Goal: Information Seeking & Learning: Check status

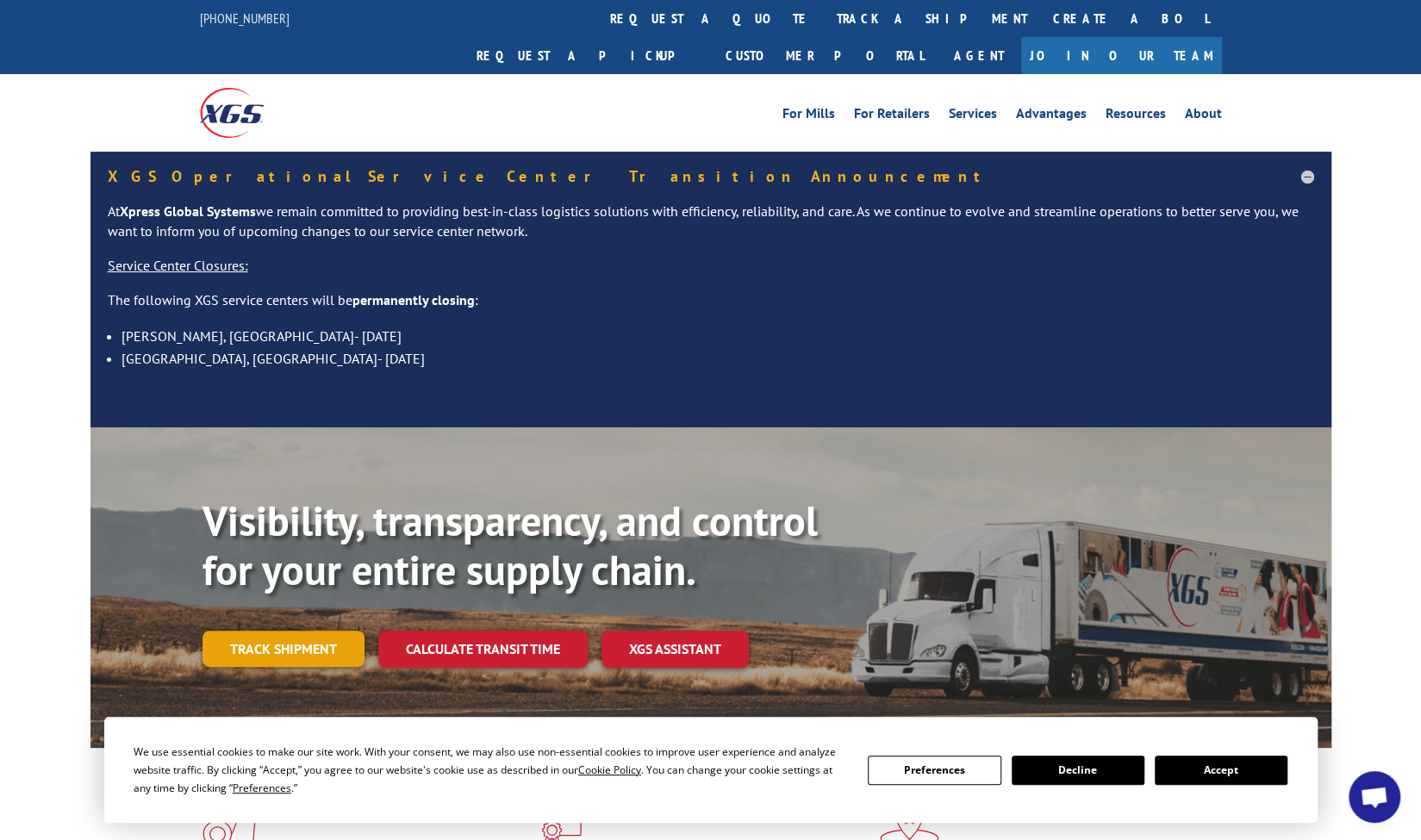
click at [312, 631] on link "Track shipment" at bounding box center [283, 648] width 162 height 36
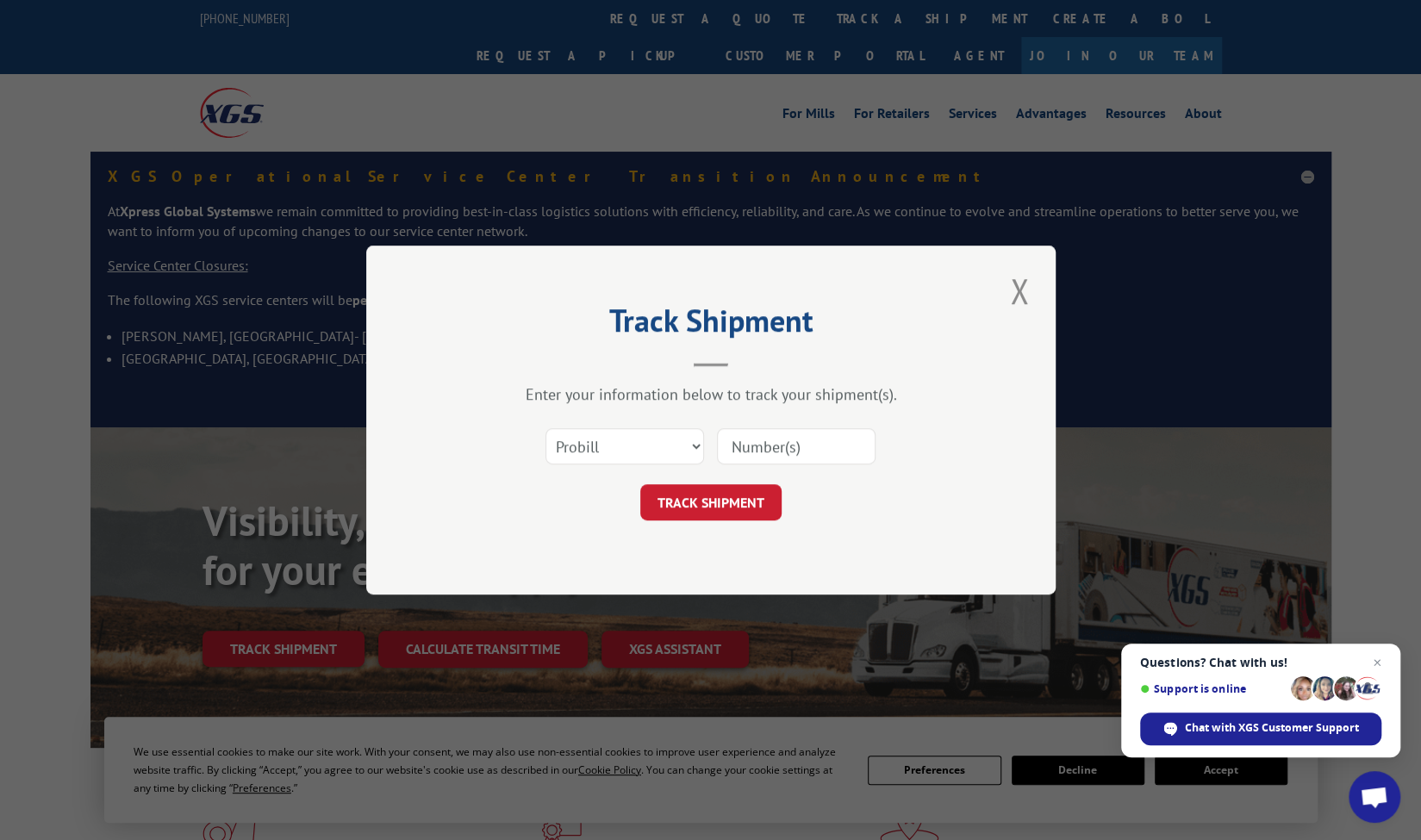
click at [780, 449] on input at bounding box center [796, 446] width 159 height 36
paste input "2809947"
type input "2809947"
click button "TRACK SHIPMENT" at bounding box center [710, 501] width 142 height 36
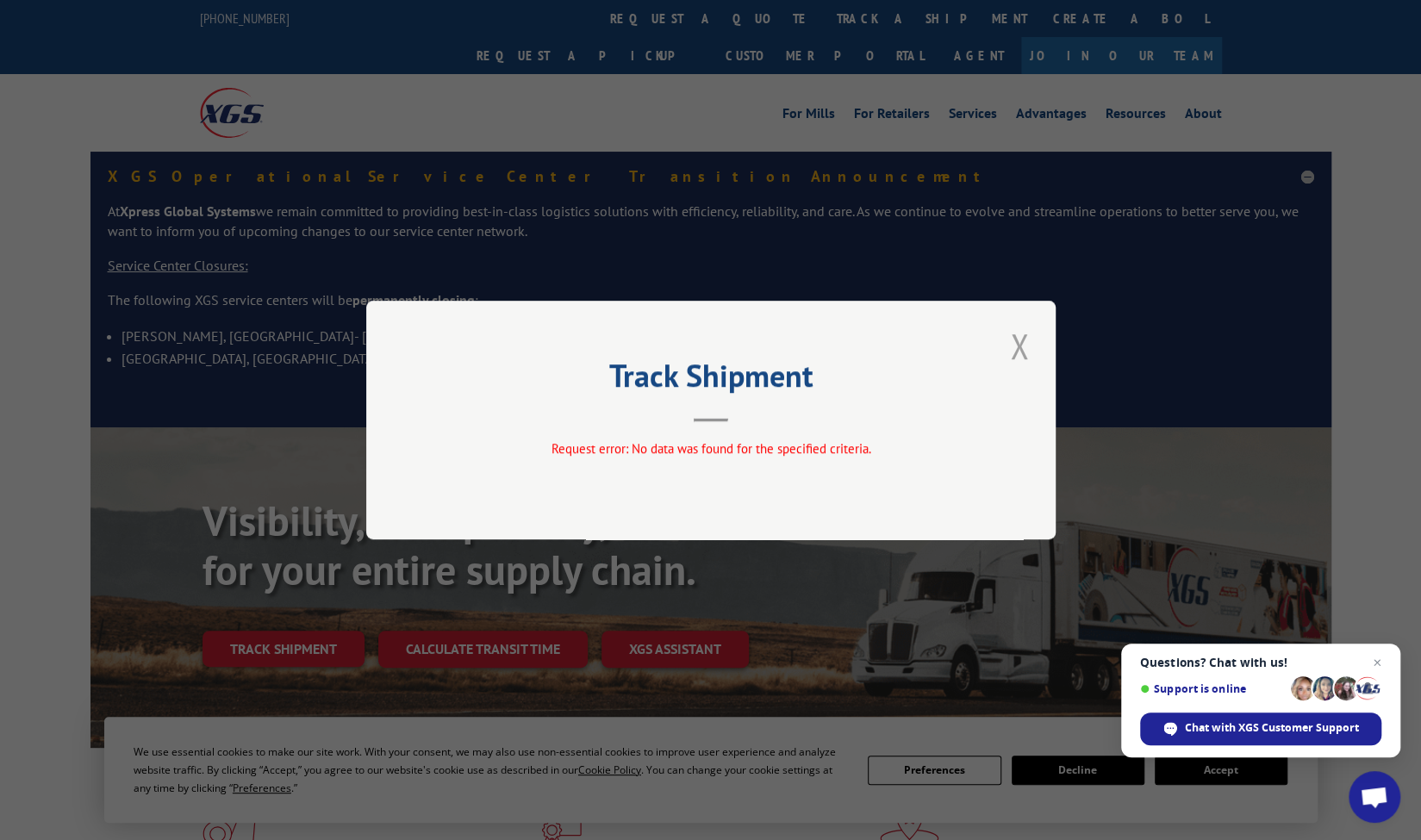
click at [1015, 347] on button "Close modal" at bounding box center [1019, 345] width 29 height 47
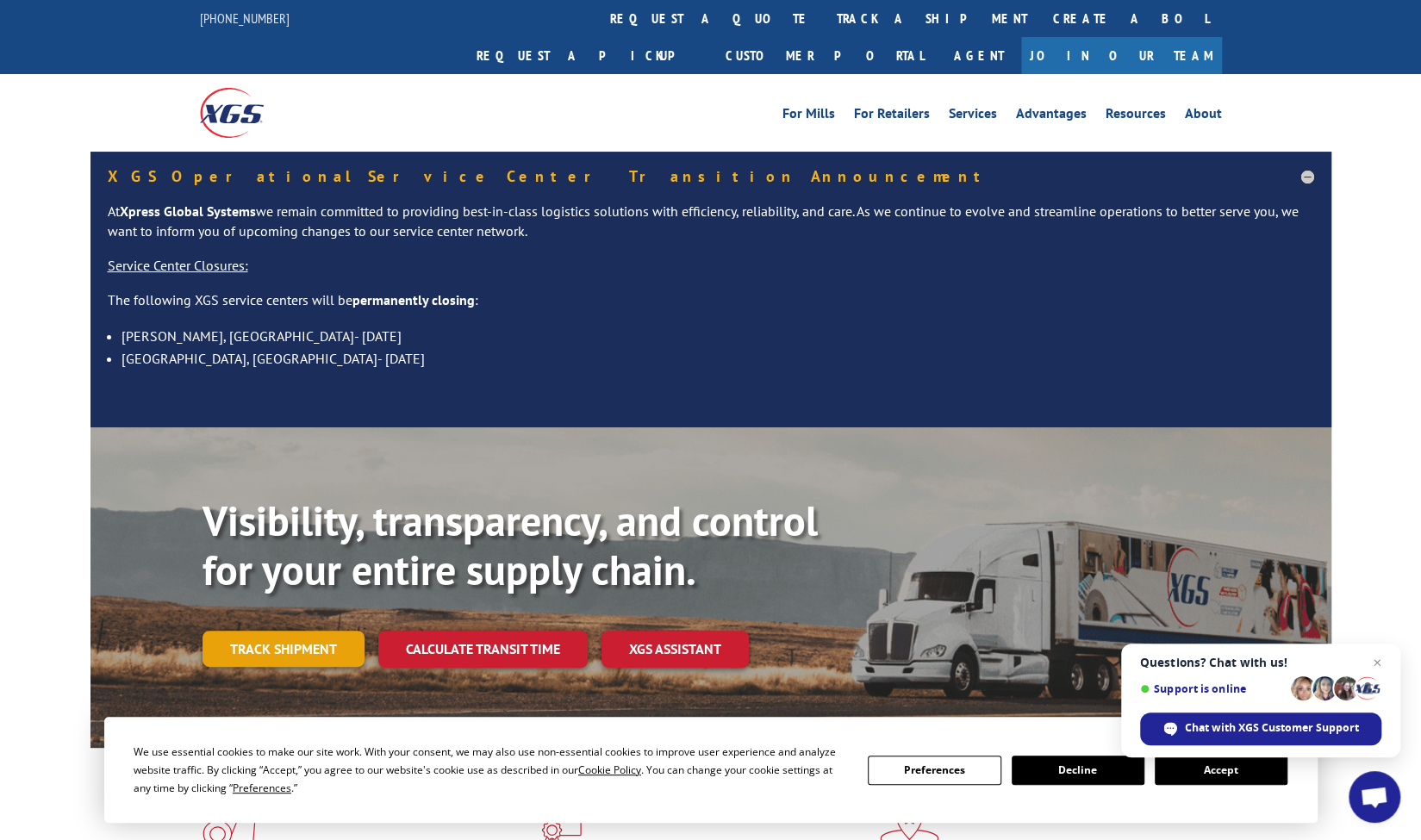
click at [322, 631] on link "Track shipment" at bounding box center [283, 648] width 162 height 36
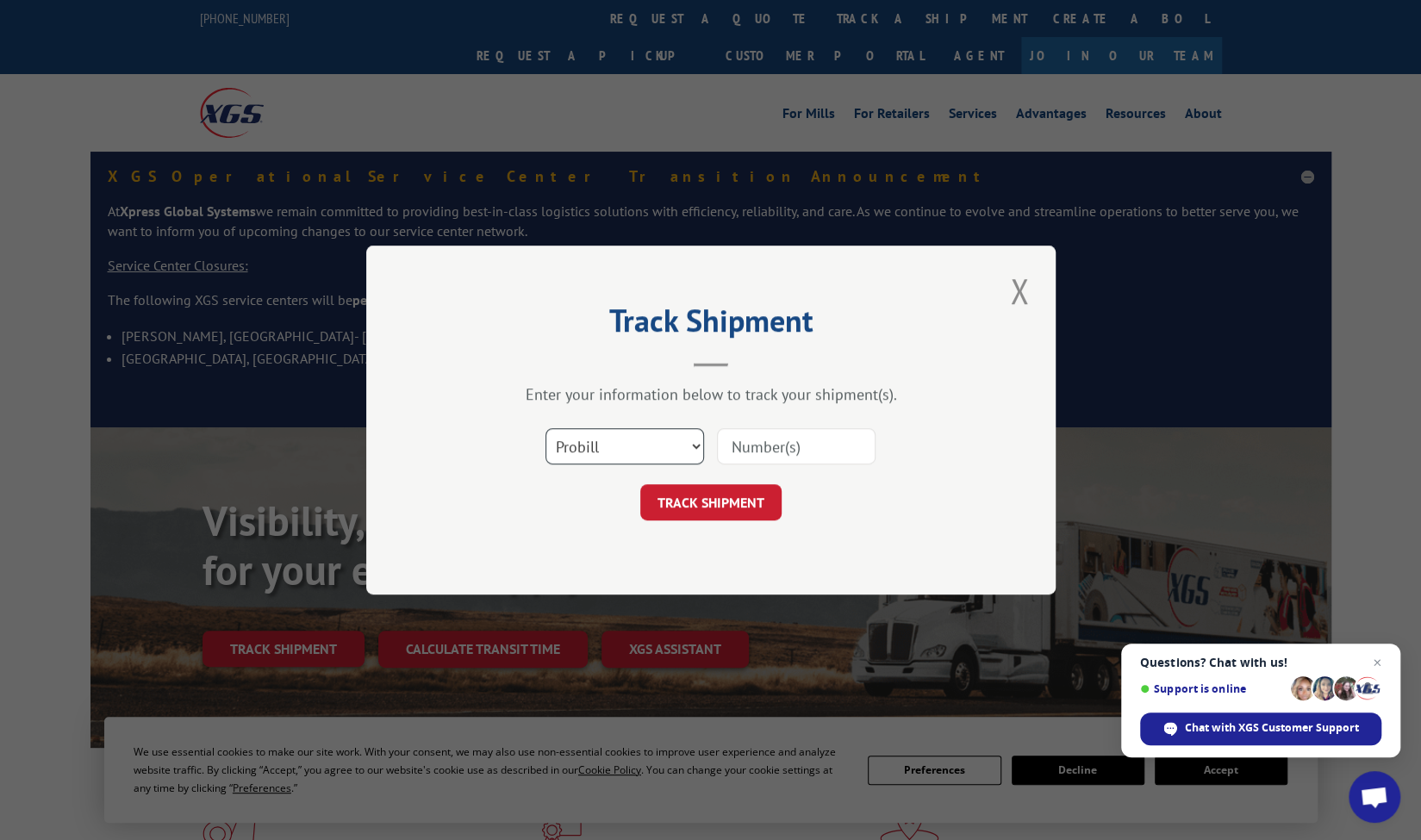
click at [635, 432] on select "Select category... Probill BOL PO" at bounding box center [625, 446] width 159 height 36
select select "bol"
click at [546, 428] on select "Select category... Probill BOL PO" at bounding box center [625, 446] width 159 height 36
click at [763, 451] on input at bounding box center [796, 446] width 159 height 36
paste input "2809947"
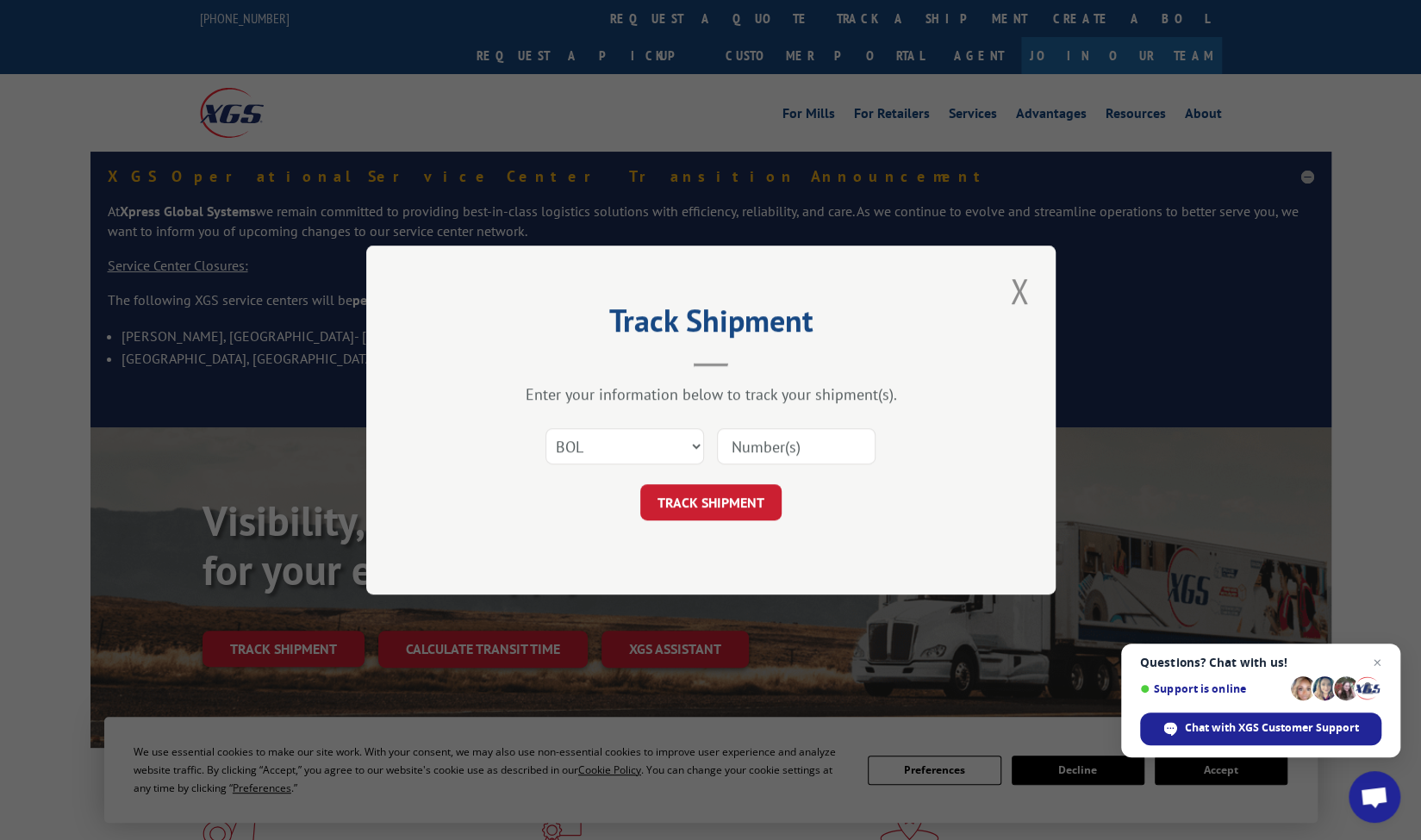
type input "2809947"
click button "TRACK SHIPMENT" at bounding box center [710, 501] width 142 height 36
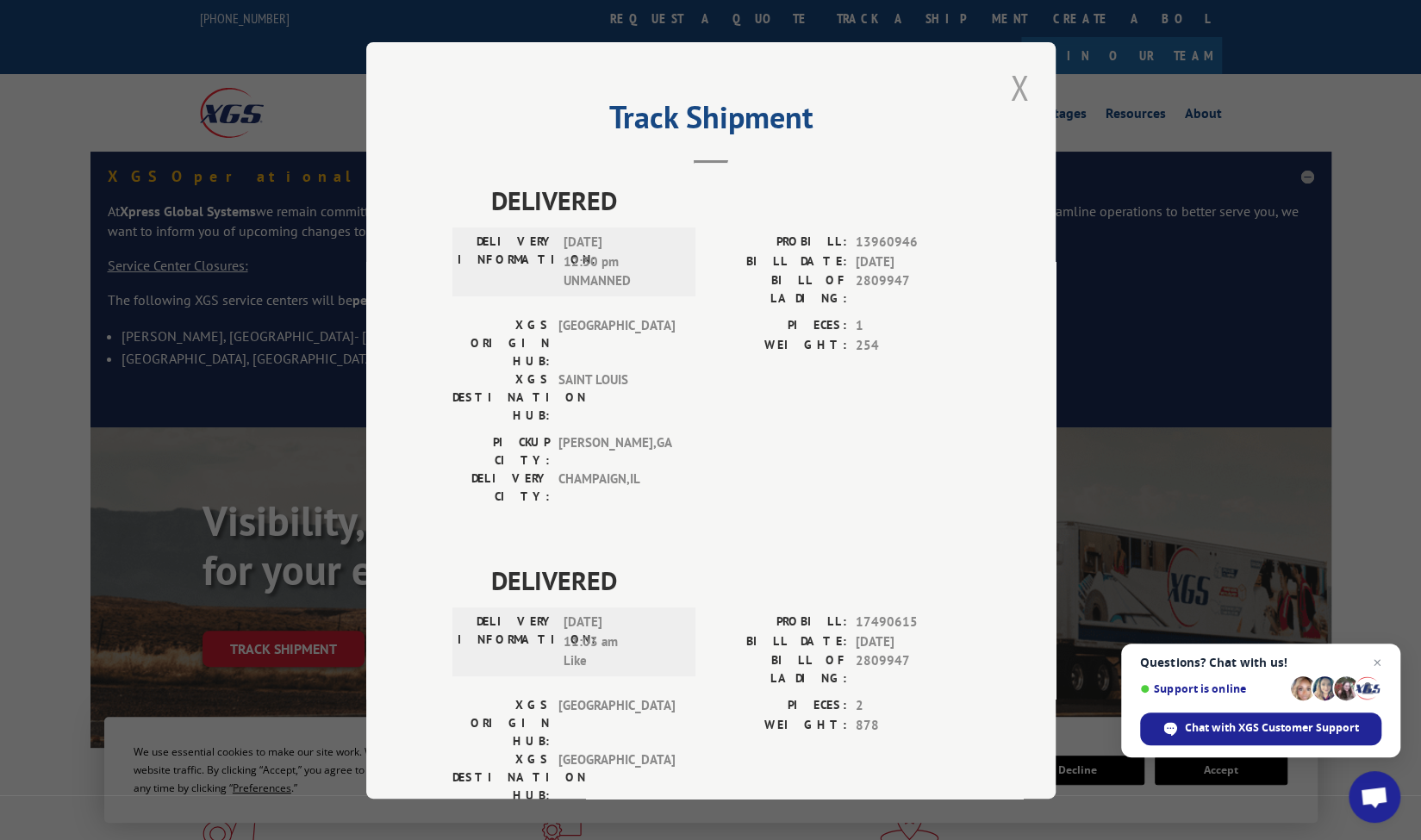
click at [1010, 89] on button "Close modal" at bounding box center [1019, 87] width 29 height 47
